Goal: Transaction & Acquisition: Purchase product/service

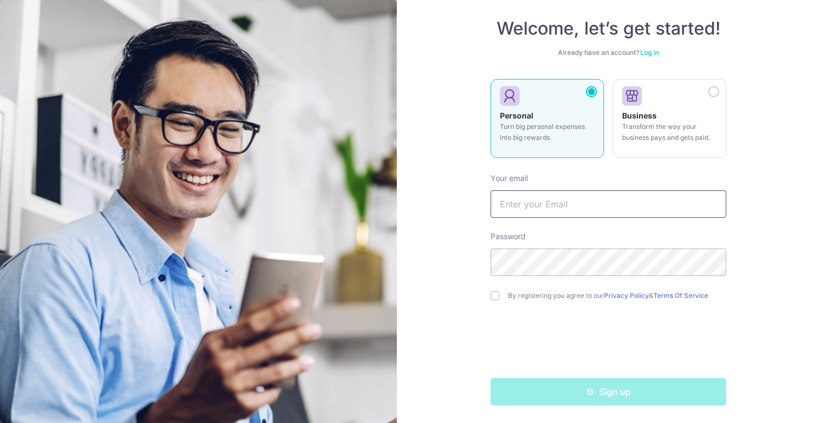
scroll to position [56, 0]
click at [533, 203] on input "text" at bounding box center [609, 203] width 236 height 27
type input "sdesai@optusnet.com.au"
click at [496, 294] on input "checkbox" at bounding box center [495, 295] width 9 height 9
checkbox input "true"
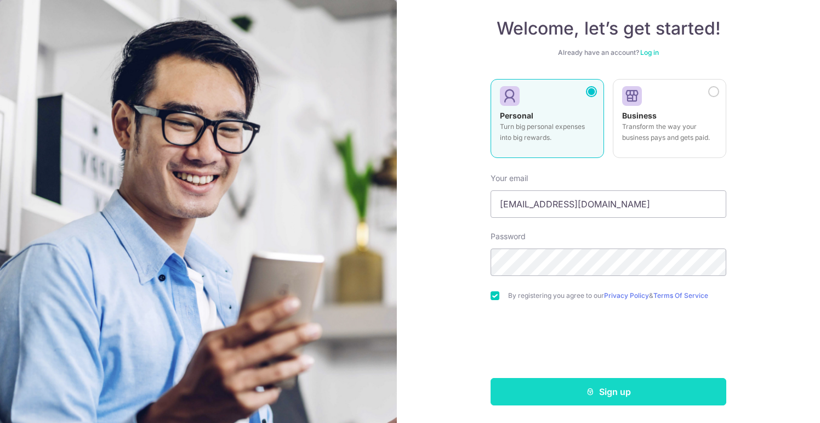
click at [623, 388] on button "Sign up" at bounding box center [609, 391] width 236 height 27
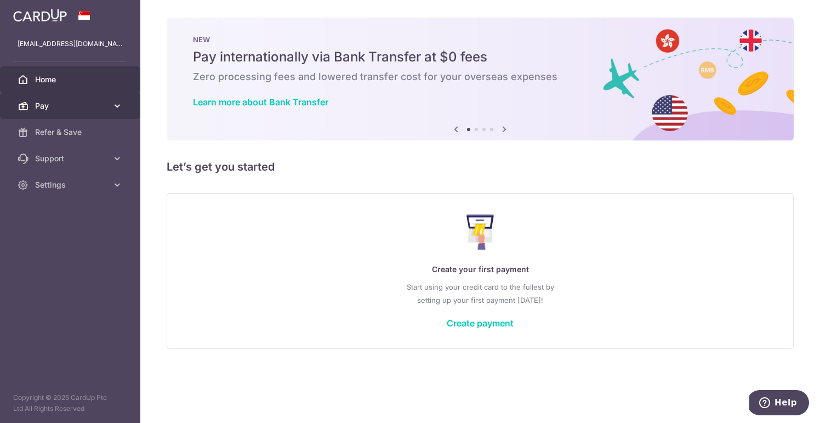
click at [121, 104] on icon at bounding box center [117, 105] width 11 height 11
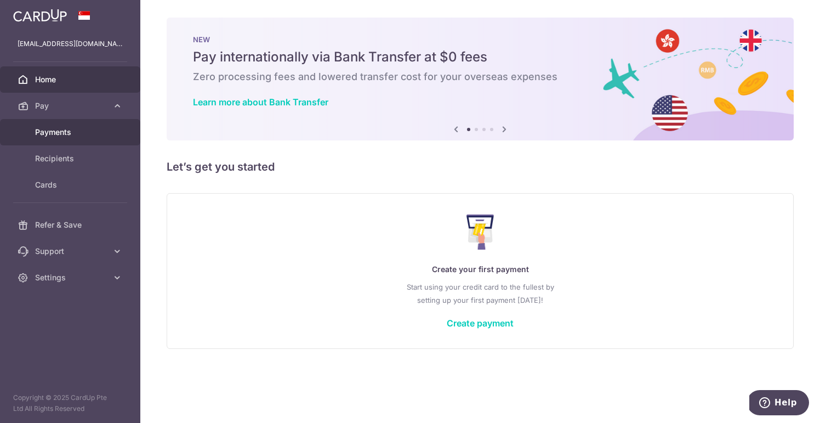
click at [62, 131] on span "Payments" at bounding box center [71, 132] width 72 height 11
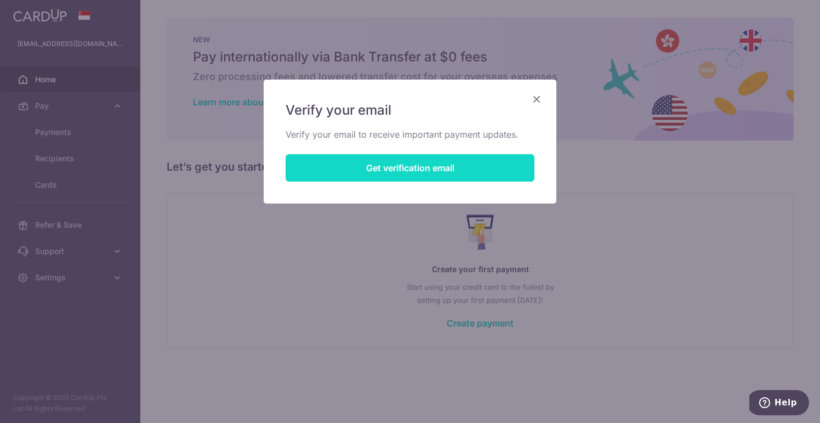
click at [355, 163] on button "Get verification email" at bounding box center [410, 167] width 249 height 27
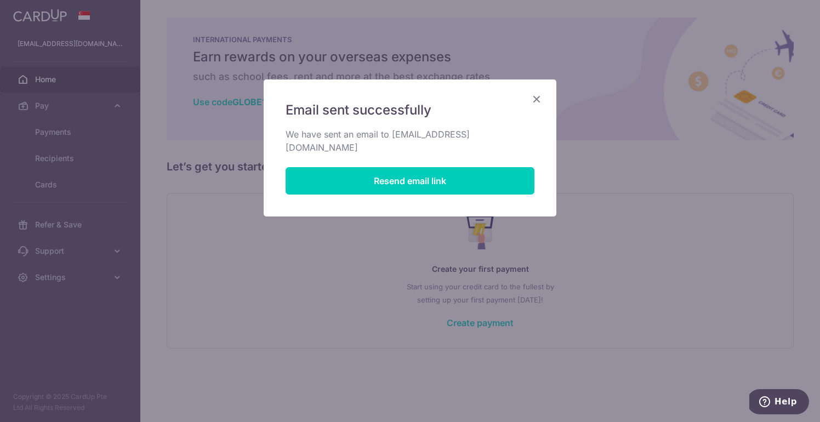
click at [538, 98] on icon "Close" at bounding box center [536, 99] width 13 height 14
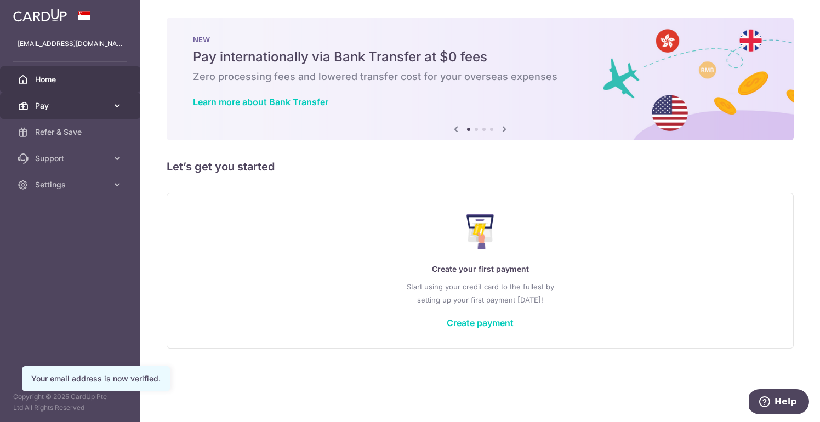
click at [102, 108] on span "Pay" at bounding box center [71, 105] width 72 height 11
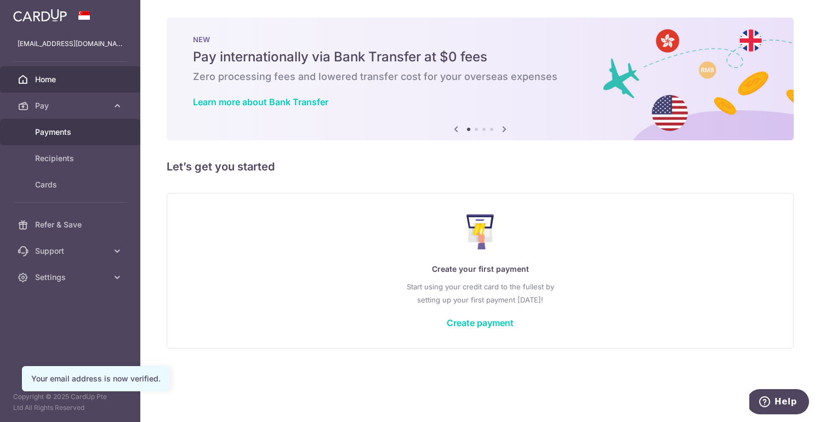
click at [85, 131] on span "Payments" at bounding box center [71, 132] width 72 height 11
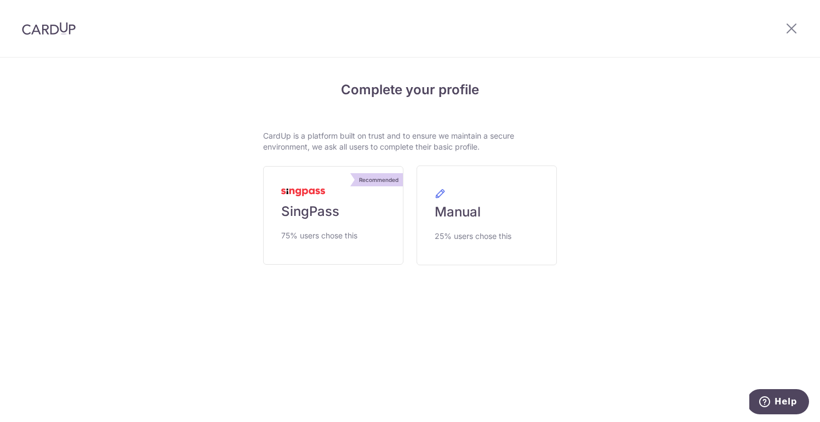
click at [305, 212] on span "SingPass" at bounding box center [310, 212] width 58 height 18
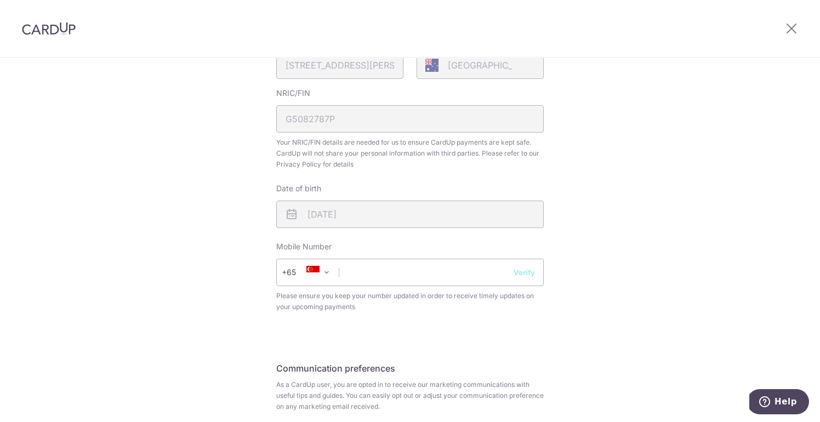
scroll to position [325, 0]
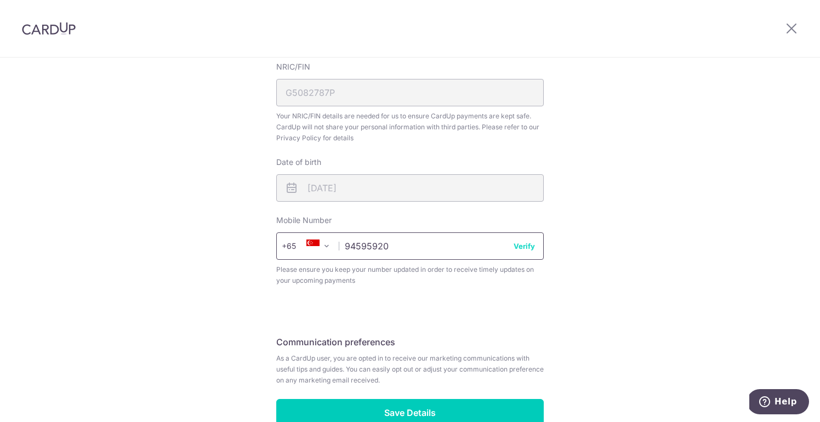
type input "94595920"
click at [529, 248] on button "Verify" at bounding box center [524, 246] width 21 height 11
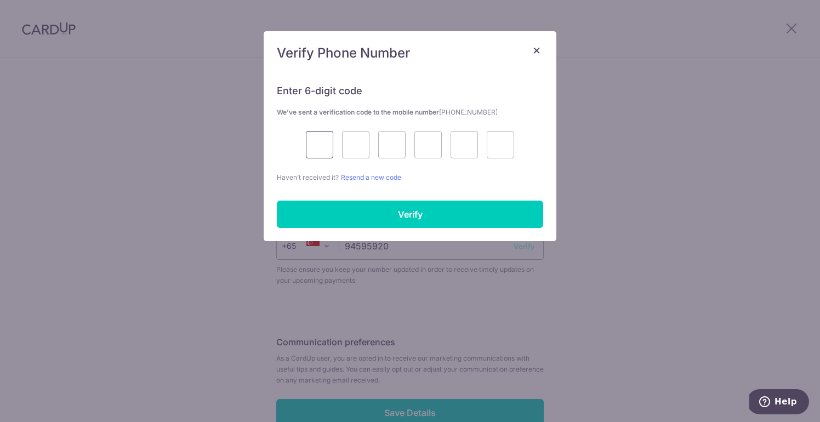
click at [322, 138] on input "text" at bounding box center [319, 144] width 27 height 27
type input "6"
type input "9"
type input "5"
type input "6"
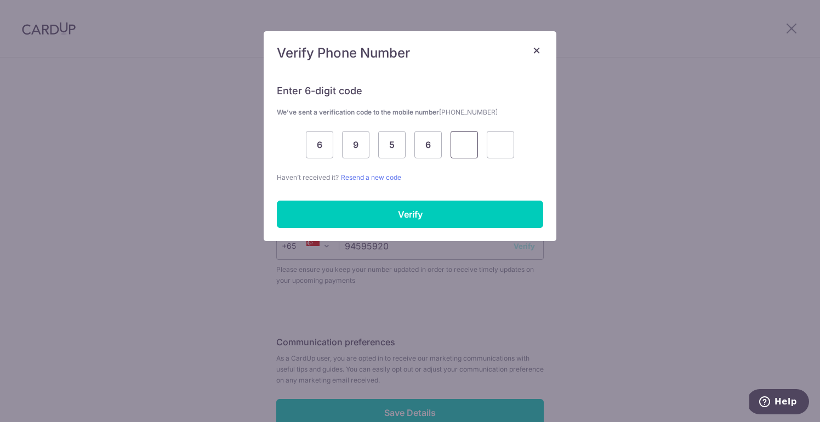
type input "8"
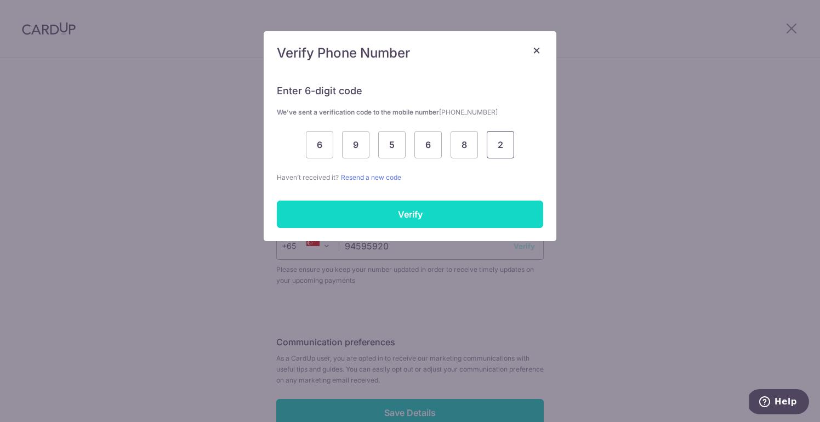
type input "2"
click at [378, 216] on input "Verify" at bounding box center [410, 214] width 267 height 27
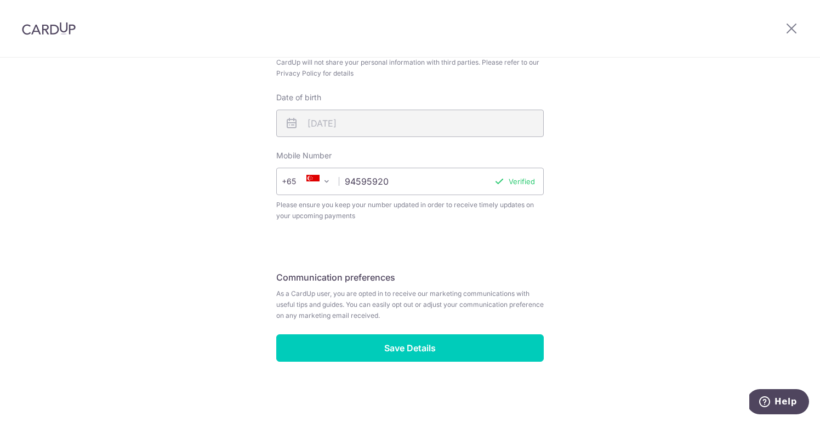
scroll to position [390, 0]
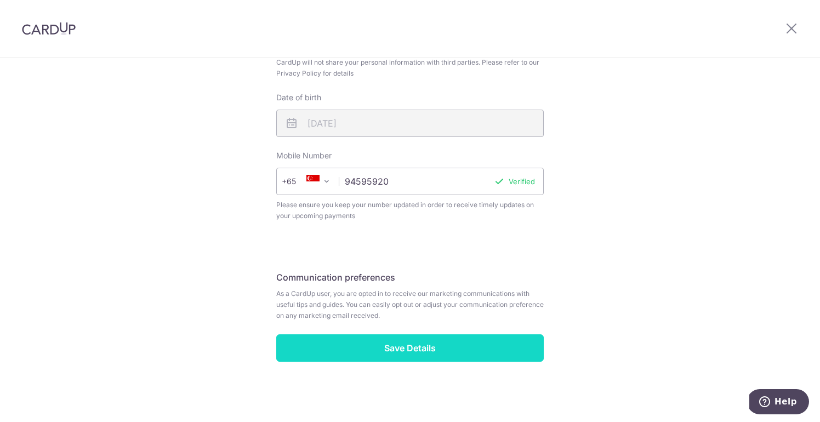
click at [336, 343] on input "Save Details" at bounding box center [410, 348] width 268 height 27
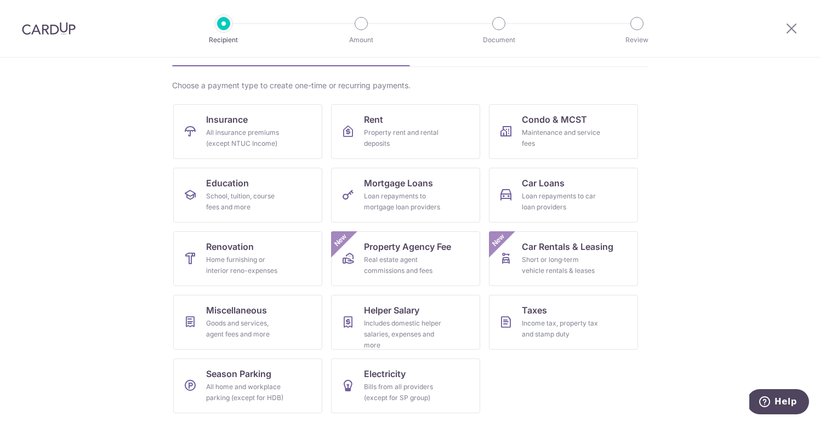
scroll to position [69, 0]
click at [519, 314] on link "Taxes Income tax, property tax and stamp duty" at bounding box center [563, 322] width 149 height 55
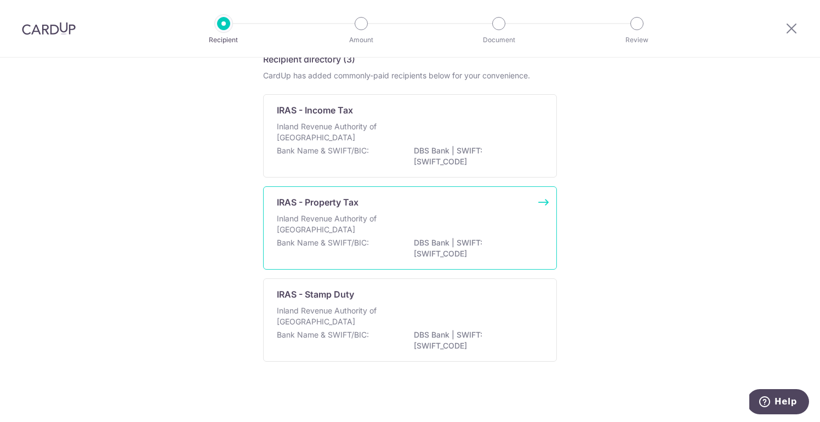
scroll to position [59, 0]
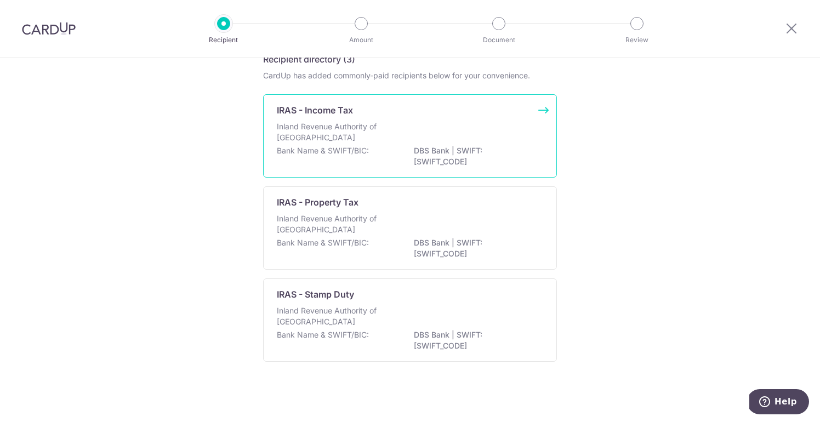
click at [341, 148] on p "Bank Name & SWIFT/BIC:" at bounding box center [323, 150] width 92 height 11
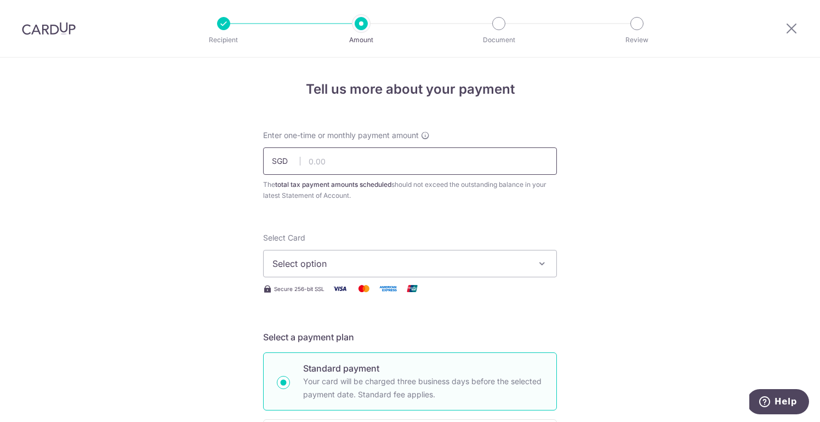
click at [330, 165] on input "text" at bounding box center [410, 161] width 294 height 27
type input "6"
paste input "62,208.89"
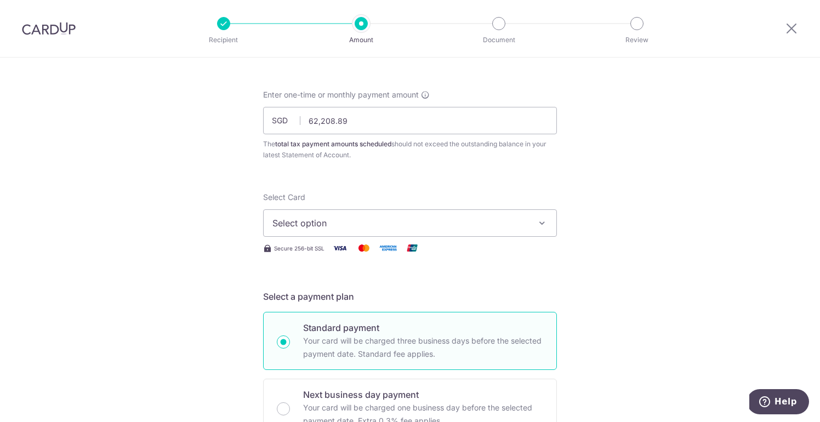
click at [455, 228] on span "Select option" at bounding box center [401, 223] width 256 height 13
type input "62,208.89"
click at [418, 251] on span "Add credit card" at bounding box center [420, 253] width 256 height 11
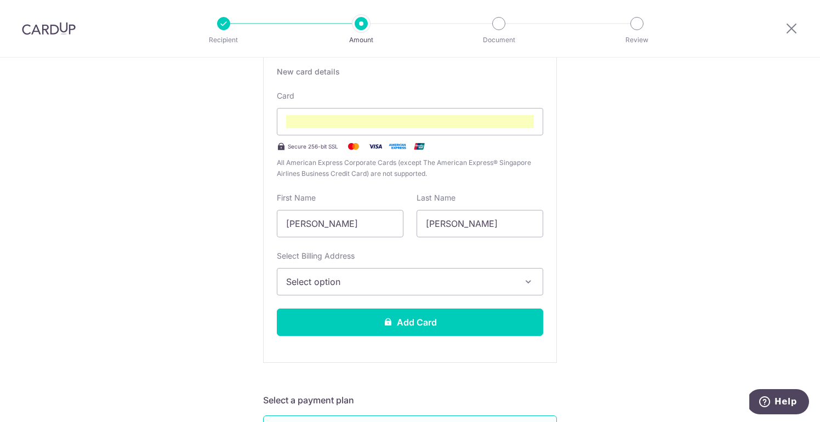
scroll to position [239, 0]
click at [341, 285] on span "Select option" at bounding box center [400, 281] width 228 height 13
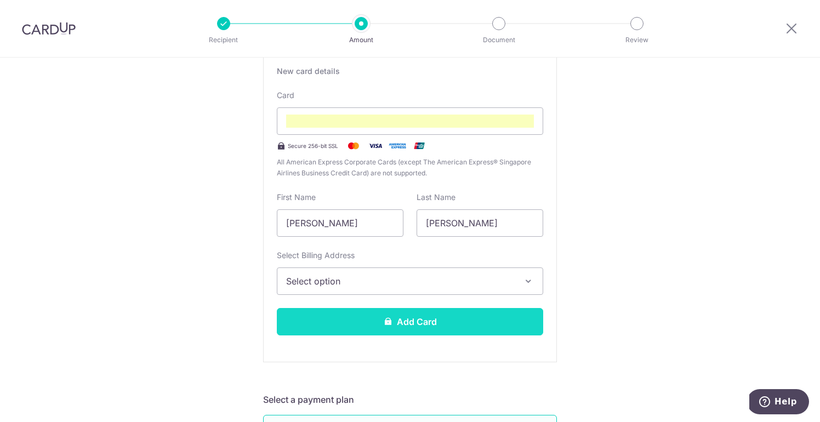
click at [313, 319] on button "Add Card" at bounding box center [410, 321] width 267 height 27
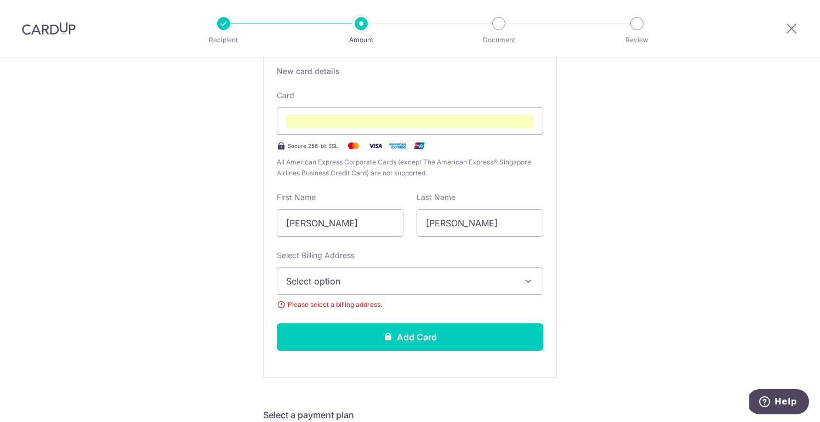
click at [370, 278] on span "Select option" at bounding box center [400, 281] width 228 height 13
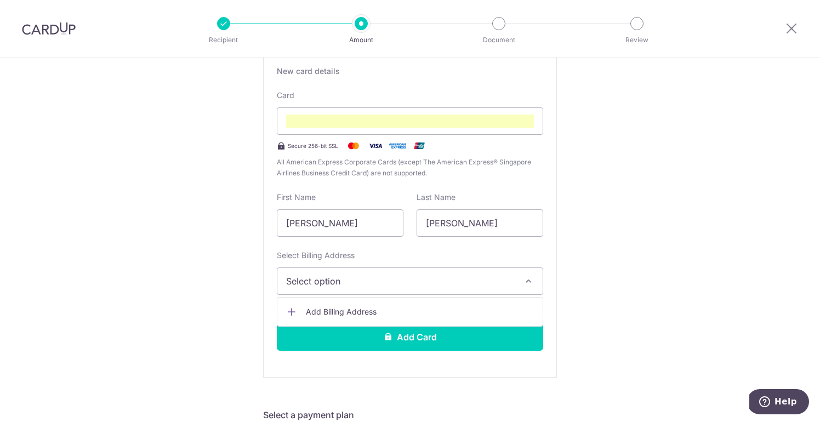
click at [336, 309] on span "Add Billing Address" at bounding box center [420, 312] width 228 height 11
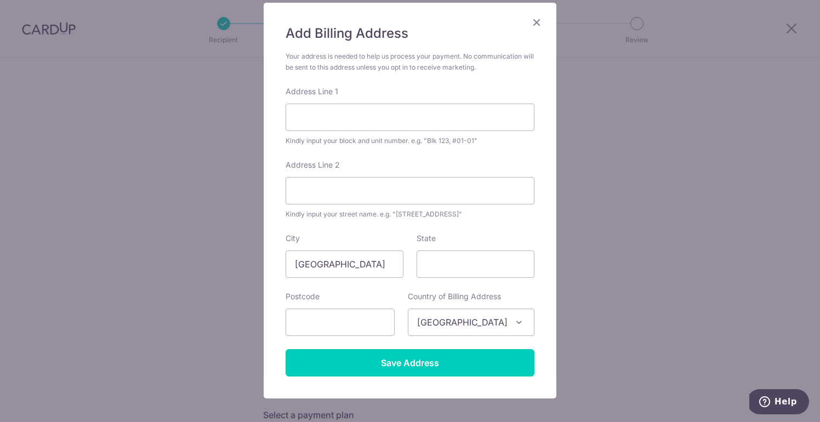
scroll to position [84, 0]
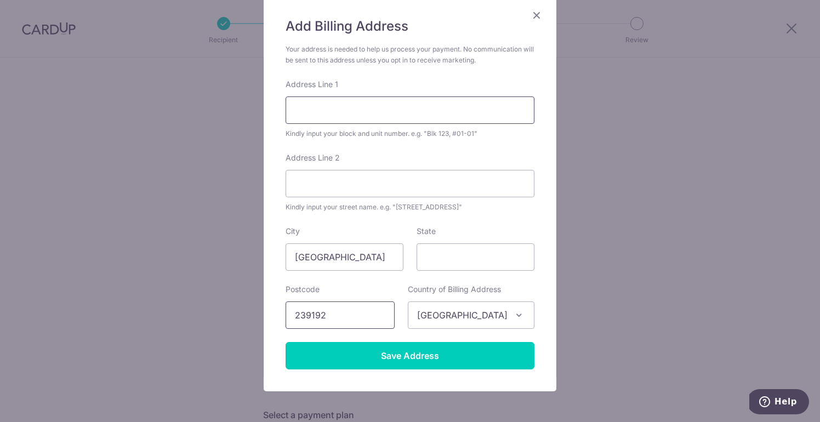
type input "239192"
type input "#16-"
type input "#16-01, 2 Leonie Hill Road"
type input "Leonie Residences"
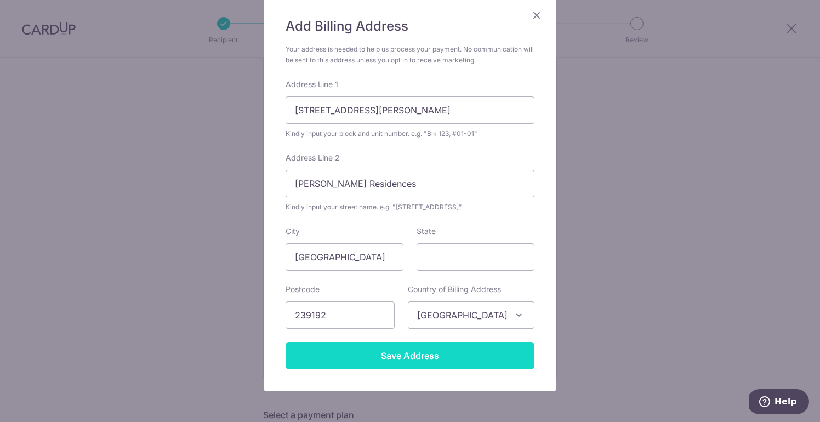
click at [397, 356] on input "Save Address" at bounding box center [410, 355] width 249 height 27
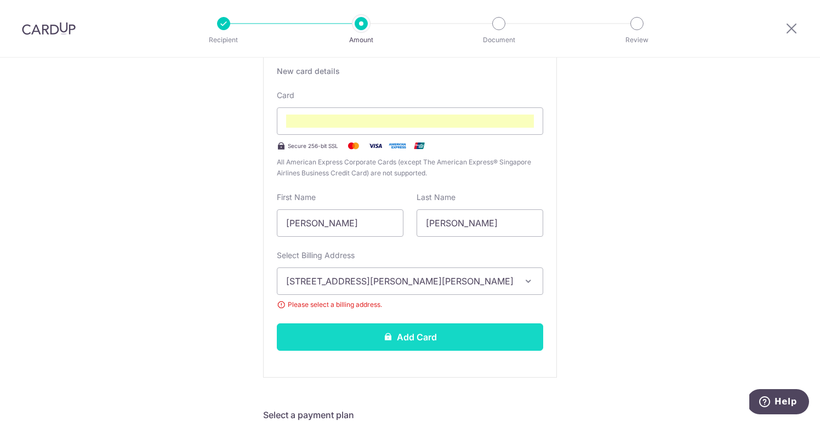
click at [367, 339] on button "Add Card" at bounding box center [410, 337] width 267 height 27
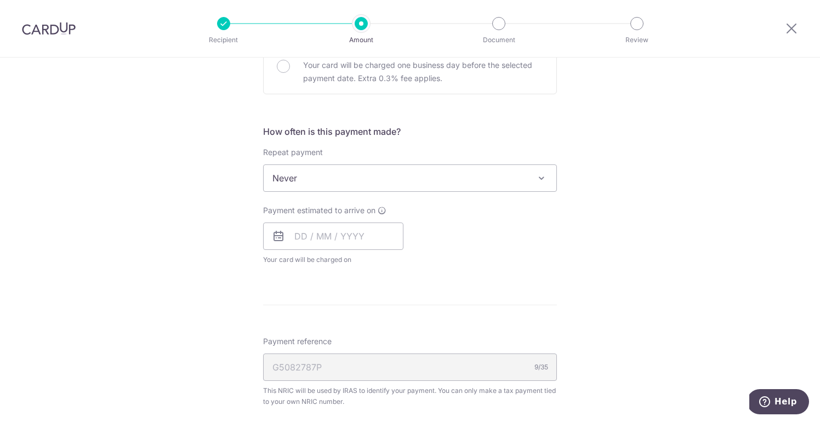
scroll to position [384, 0]
click at [302, 242] on input "text" at bounding box center [333, 235] width 140 height 27
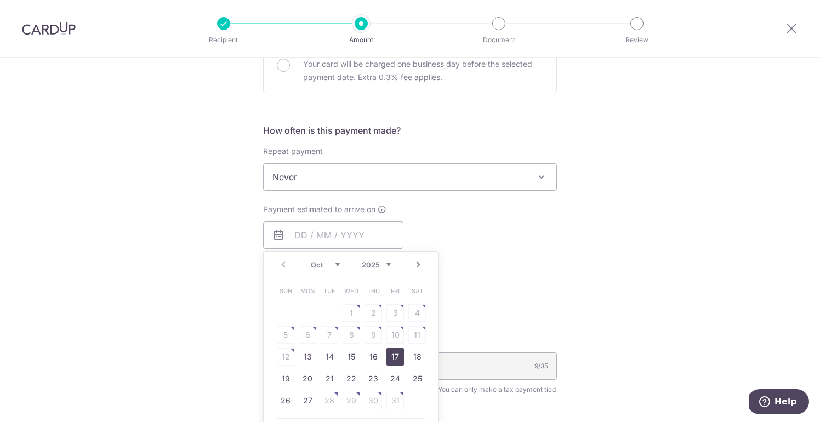
click at [389, 360] on link "17" at bounding box center [396, 357] width 18 height 18
type input "17/10/2025"
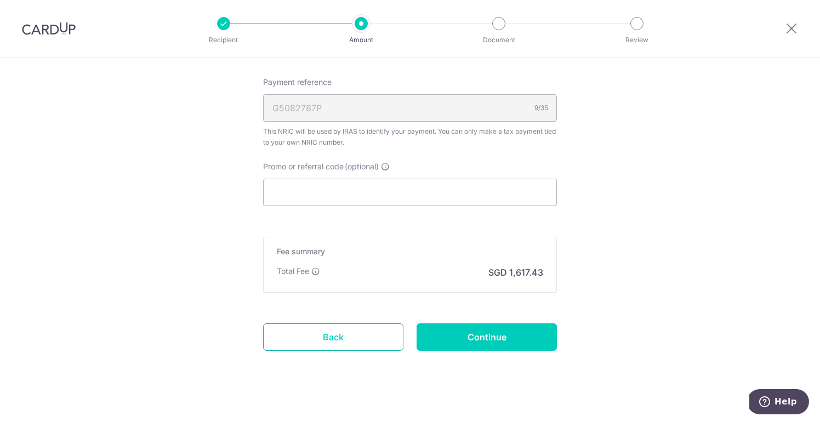
scroll to position [688, 0]
click at [452, 333] on input "Continue" at bounding box center [487, 336] width 140 height 27
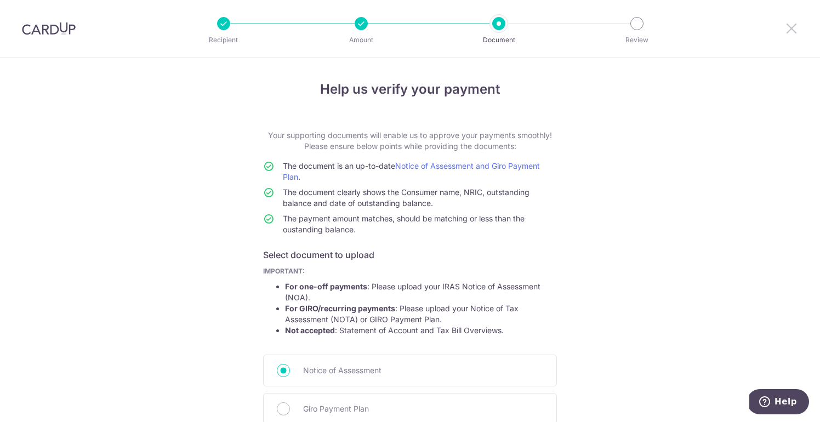
click at [791, 26] on icon at bounding box center [791, 28] width 13 height 14
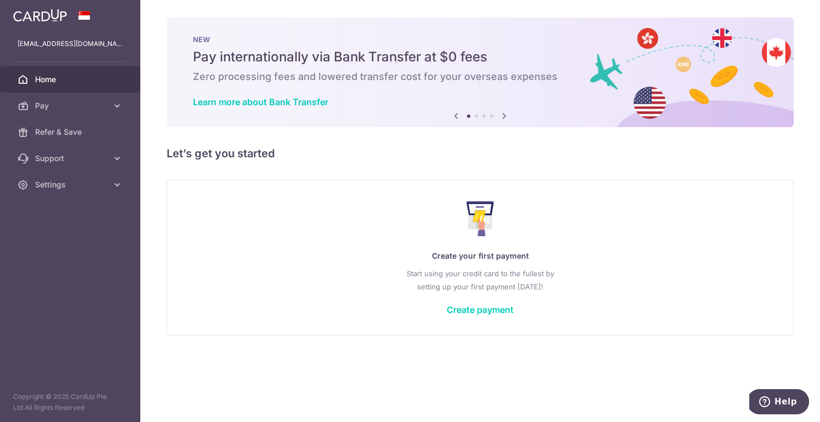
click at [53, 18] on img at bounding box center [40, 15] width 54 height 13
click at [117, 183] on icon at bounding box center [117, 184] width 11 height 11
click at [53, 237] on span "Logout" at bounding box center [71, 237] width 72 height 11
